Goal: Check status

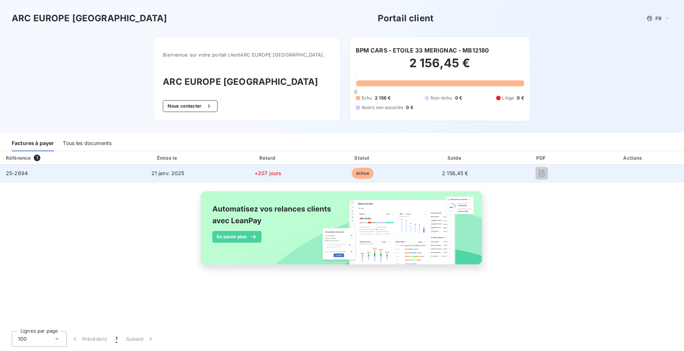
click at [19, 170] on span "25-2694" at bounding box center [17, 173] width 22 height 6
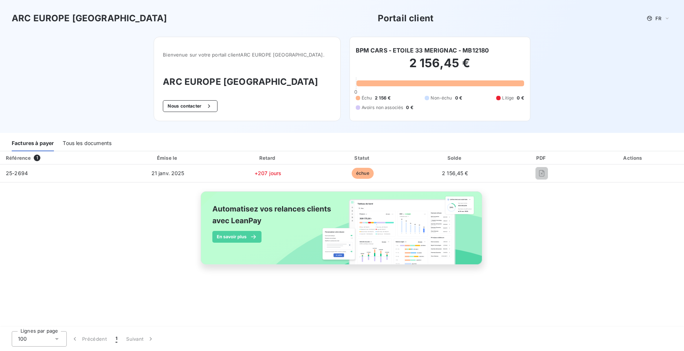
click at [81, 144] on div "Tous les documents" at bounding box center [87, 143] width 49 height 15
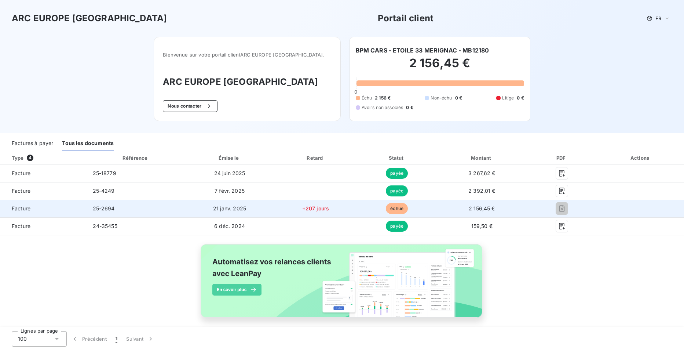
click at [286, 209] on td "+207 jours" at bounding box center [315, 208] width 82 height 18
click at [161, 213] on td "25-2694" at bounding box center [136, 208] width 98 height 18
click at [394, 205] on span "échue" at bounding box center [397, 208] width 22 height 11
click at [175, 206] on td "25-2694" at bounding box center [136, 208] width 98 height 18
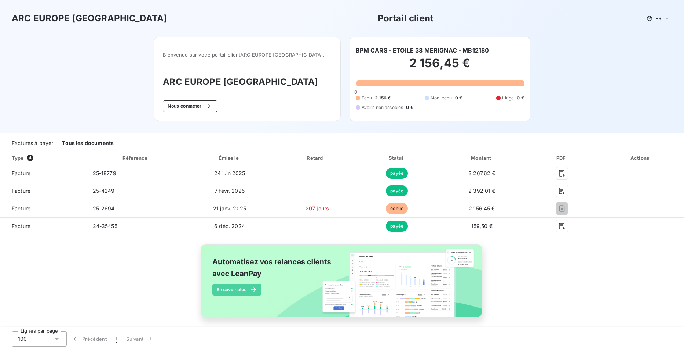
click at [28, 140] on div "Factures à payer" at bounding box center [32, 143] width 41 height 15
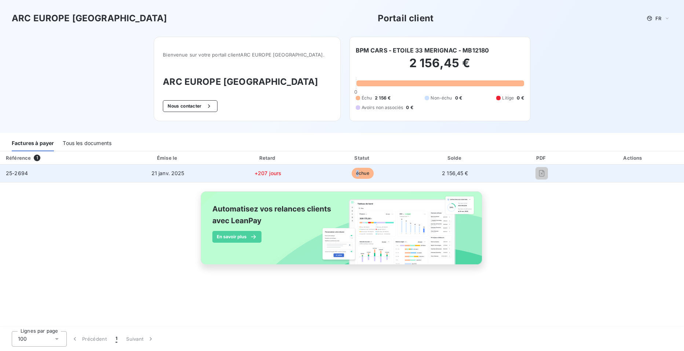
drag, startPoint x: 353, startPoint y: 171, endPoint x: 364, endPoint y: 173, distance: 11.3
click at [364, 173] on span "échue" at bounding box center [363, 173] width 22 height 11
